Goal: Find specific page/section: Find specific page/section

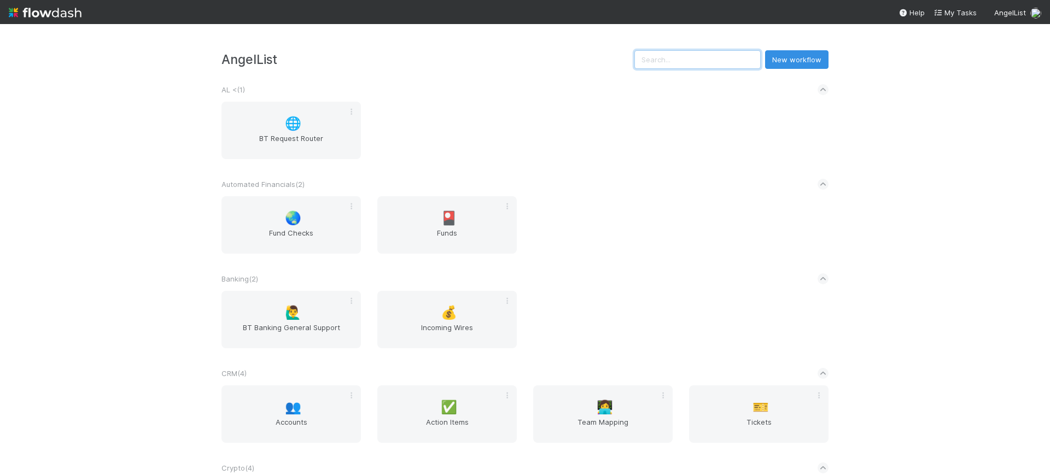
click at [710, 59] on input "text" at bounding box center [697, 59] width 126 height 19
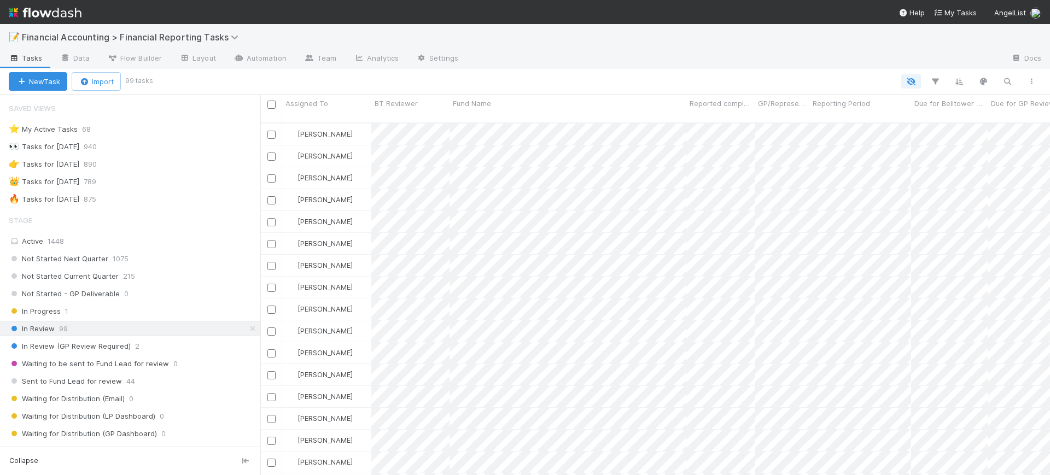
scroll to position [351, 779]
click at [934, 83] on icon "button" at bounding box center [934, 82] width 11 height 10
click at [866, 117] on button "Add Filter" at bounding box center [767, 115] width 328 height 16
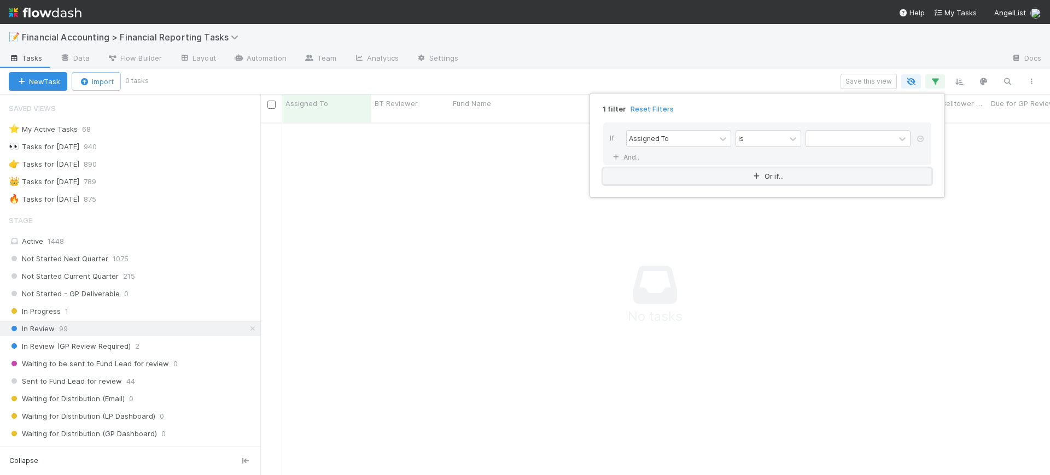
scroll to position [341, 769]
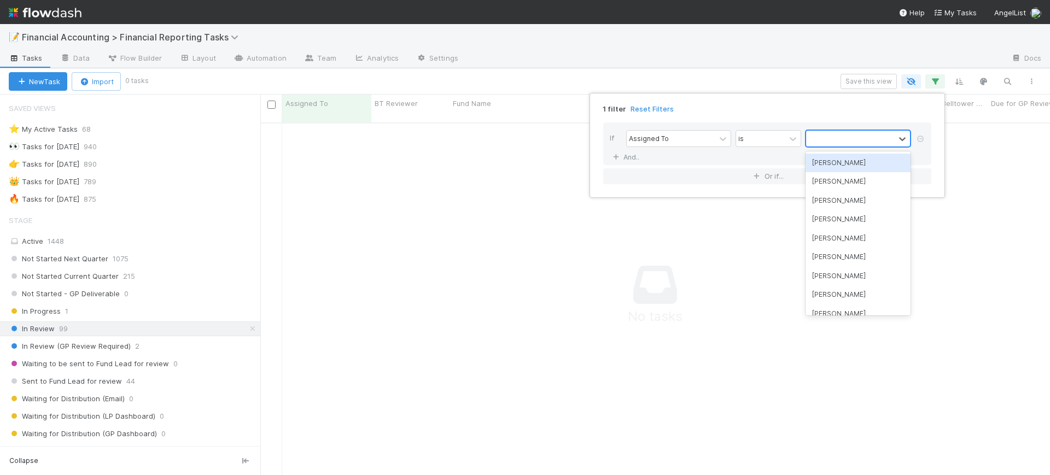
click at [838, 133] on div at bounding box center [850, 139] width 89 height 16
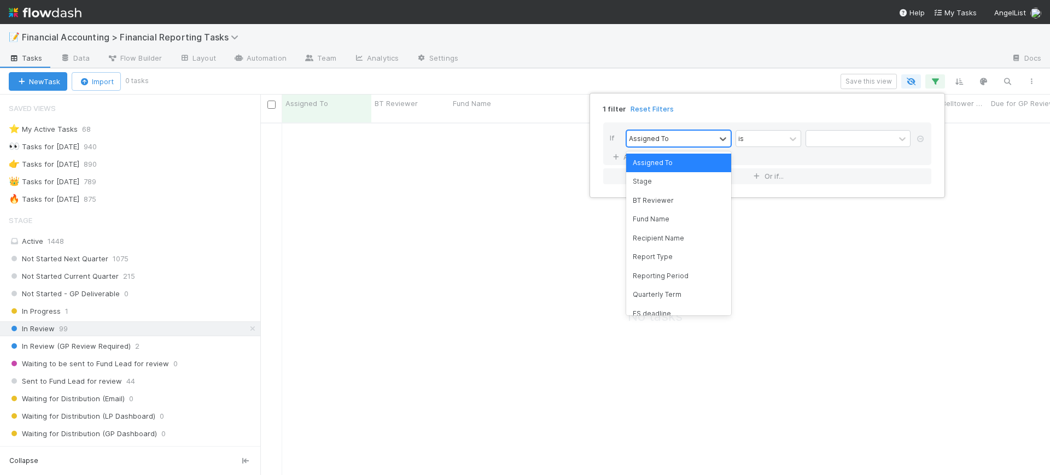
click at [704, 131] on div "Assigned To" at bounding box center [671, 139] width 89 height 16
click at [676, 213] on div "Fund Name" at bounding box center [678, 219] width 105 height 19
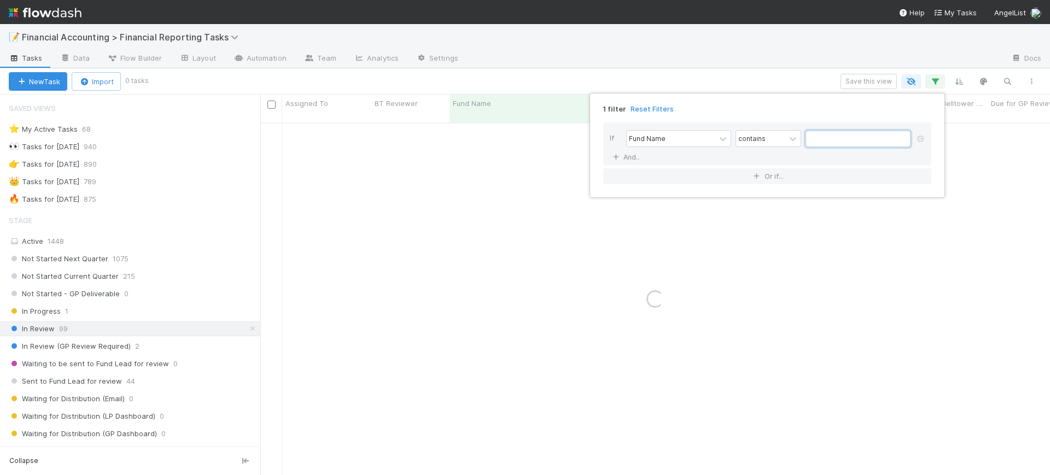
click at [828, 143] on input "text" at bounding box center [857, 139] width 105 height 16
type input "gutter"
click at [253, 233] on div "1 filter Reset Filters If Fund Name contains gutter And.. Or if..." at bounding box center [525, 237] width 1050 height 475
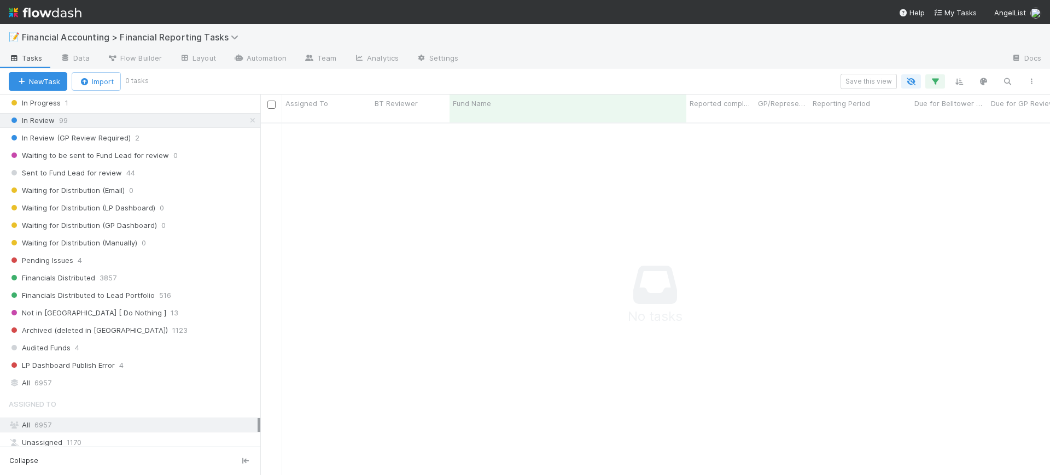
scroll to position [211, 0]
click at [85, 387] on div "All 6957" at bounding box center [133, 380] width 249 height 14
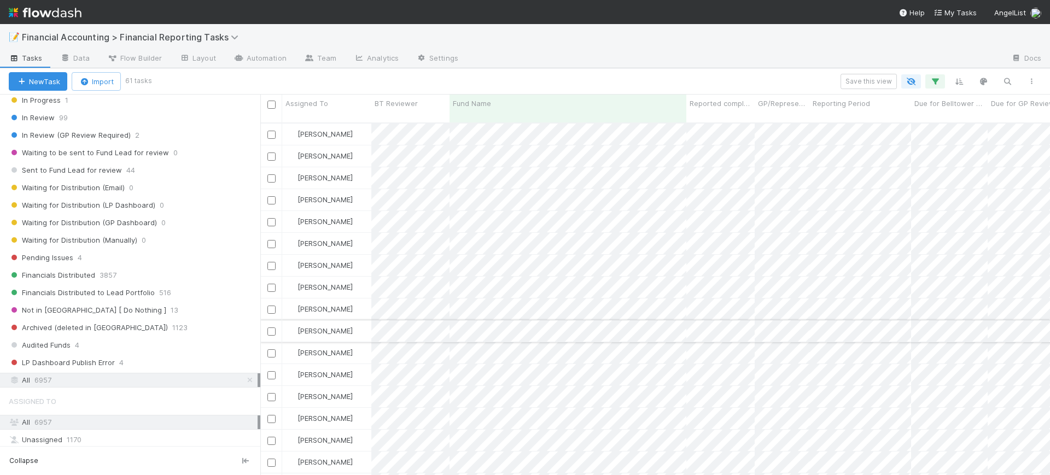
scroll to position [351, 779]
click at [118, 282] on div "Financials Distributed 3857" at bounding box center [130, 275] width 260 height 15
